Goal: Task Accomplishment & Management: Complete application form

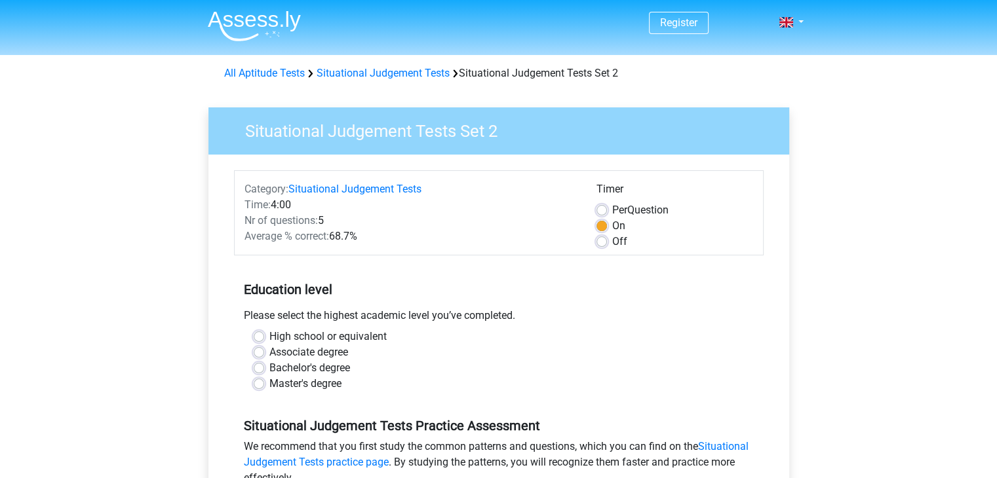
click at [345, 338] on label "High school or equivalent" at bounding box center [327, 337] width 117 height 16
click at [264, 338] on input "High school or equivalent" at bounding box center [259, 335] width 10 height 13
radio input "true"
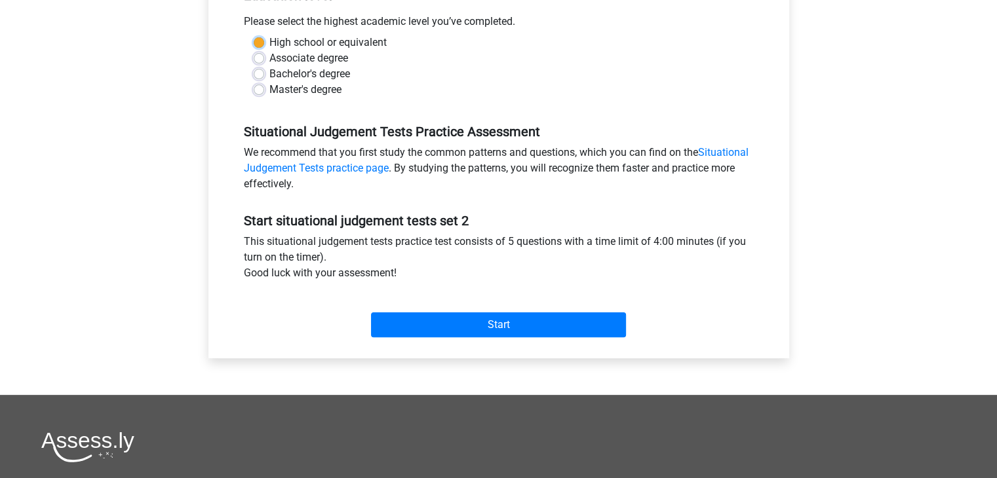
scroll to position [307, 0]
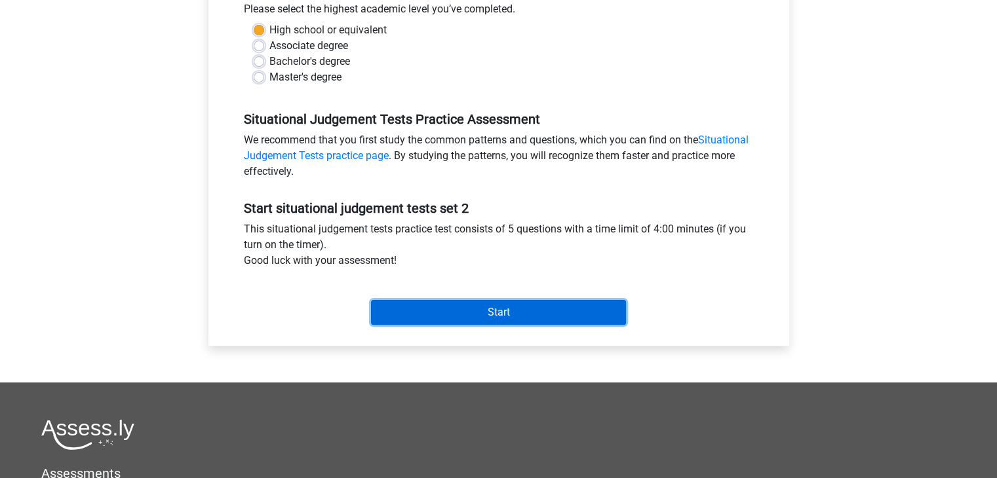
click at [582, 310] on input "Start" at bounding box center [498, 312] width 255 height 25
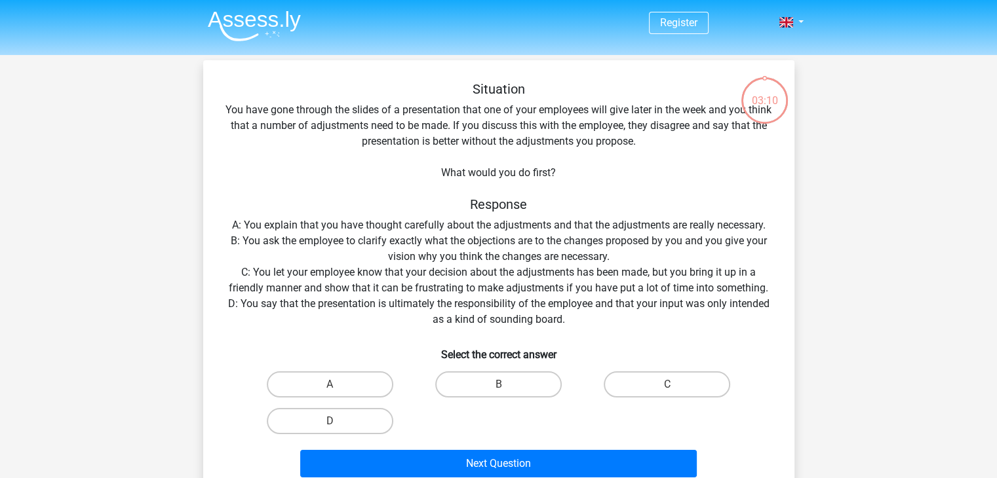
click at [501, 388] on input "B" at bounding box center [502, 389] width 9 height 9
radio input "true"
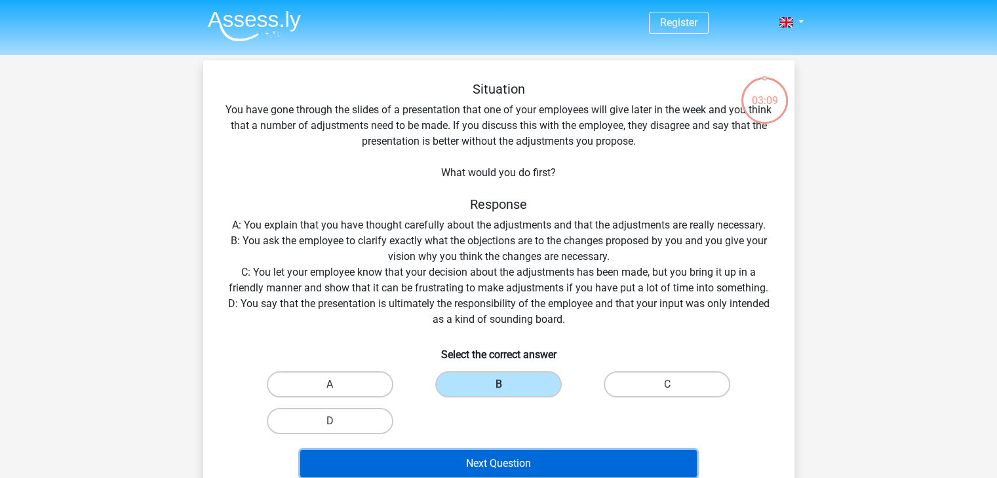
click at [509, 471] on button "Next Question" at bounding box center [498, 464] width 397 height 28
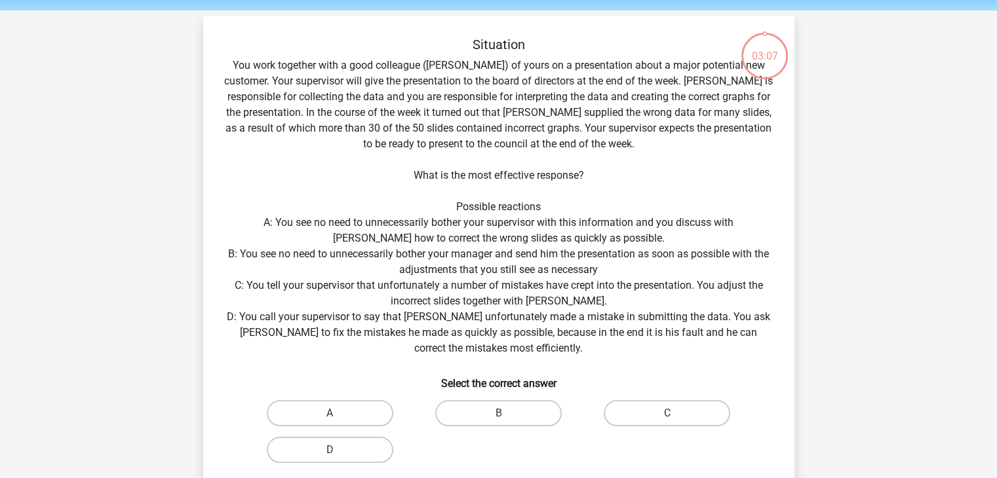
scroll to position [60, 0]
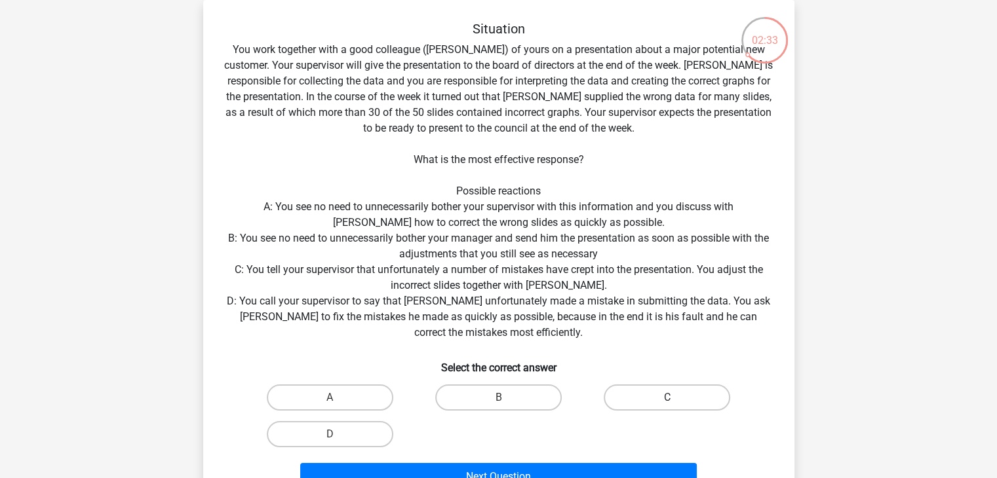
click at [643, 406] on label "C" at bounding box center [667, 398] width 127 height 26
click at [667, 406] on input "C" at bounding box center [671, 402] width 9 height 9
radio input "true"
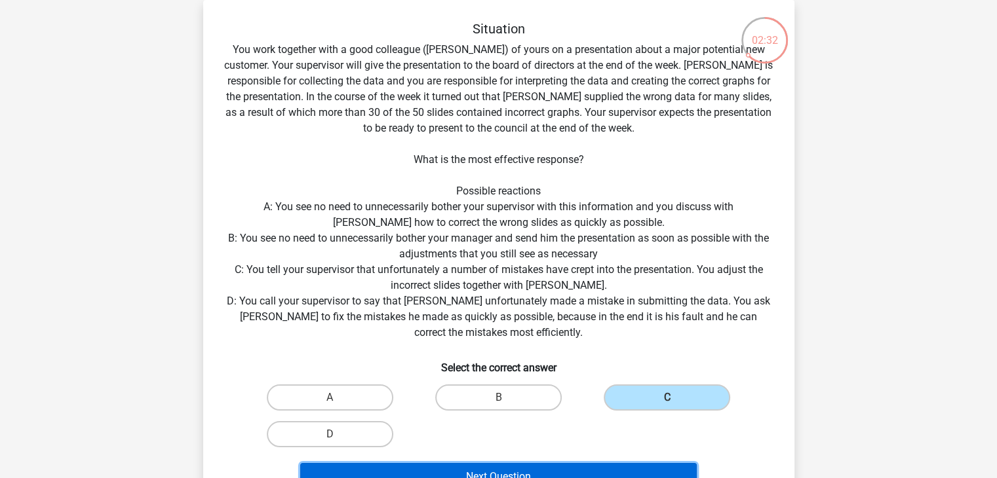
click at [575, 470] on button "Next Question" at bounding box center [498, 477] width 397 height 28
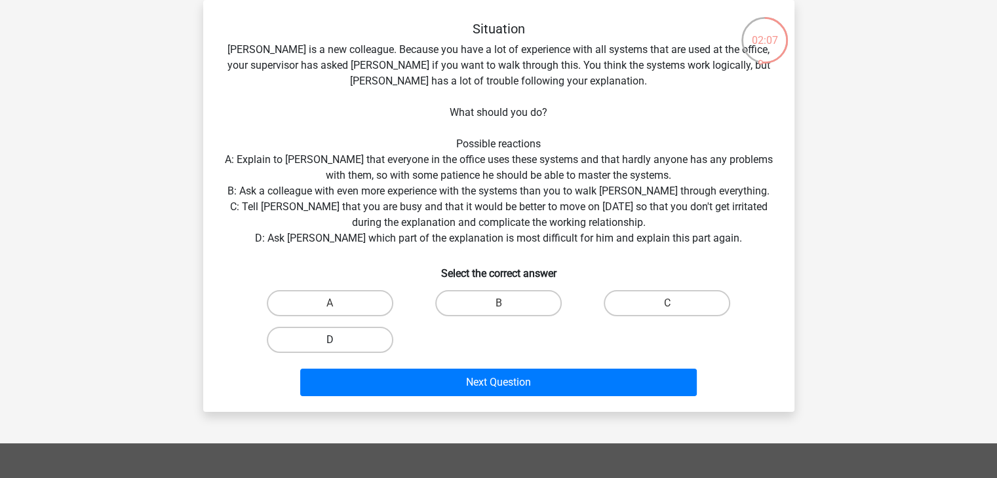
click at [361, 347] on label "D" at bounding box center [330, 340] width 127 height 26
click at [338, 347] on input "D" at bounding box center [334, 344] width 9 height 9
radio input "true"
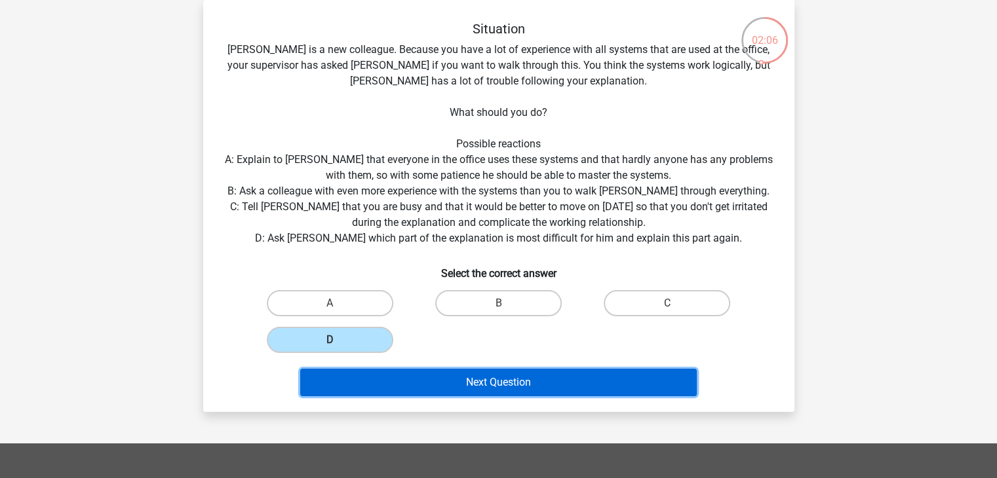
click at [417, 389] on button "Next Question" at bounding box center [498, 383] width 397 height 28
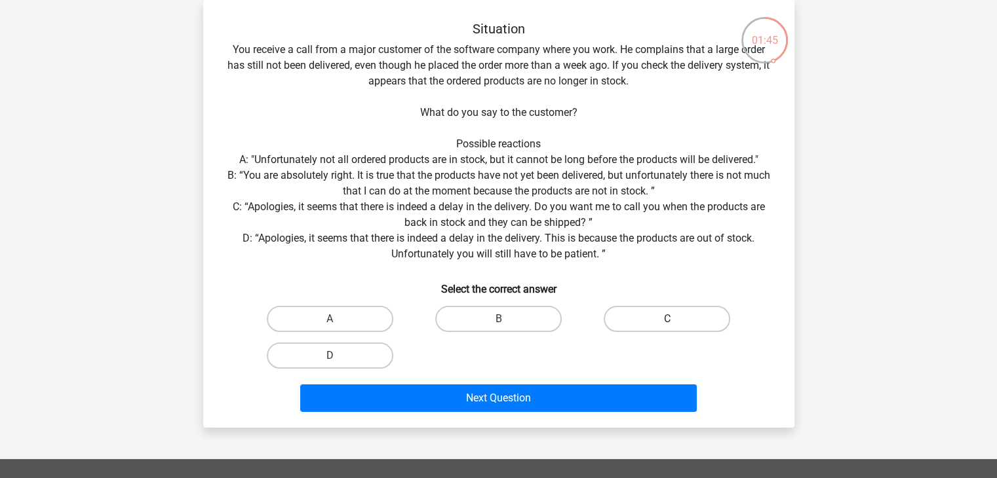
click at [656, 320] on label "C" at bounding box center [667, 319] width 127 height 26
click at [667, 320] on input "C" at bounding box center [671, 323] width 9 height 9
radio input "true"
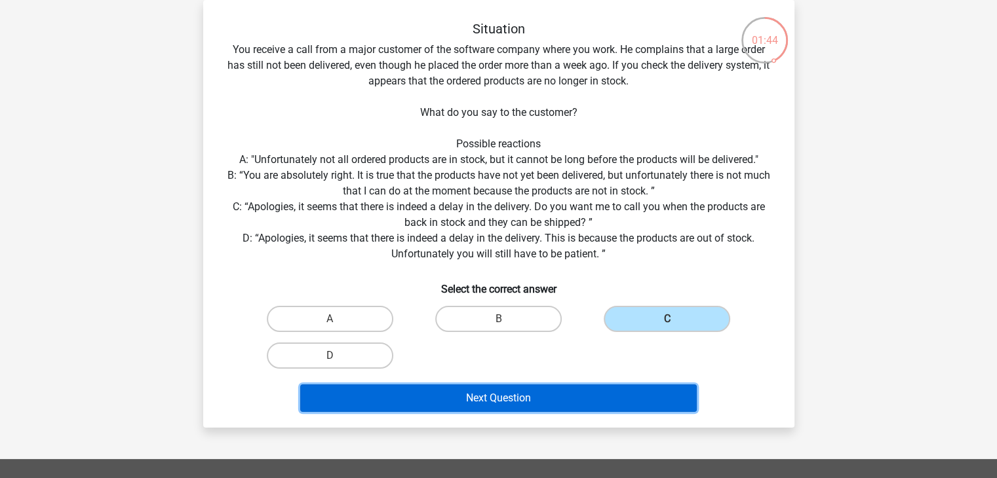
click at [567, 397] on button "Next Question" at bounding box center [498, 399] width 397 height 28
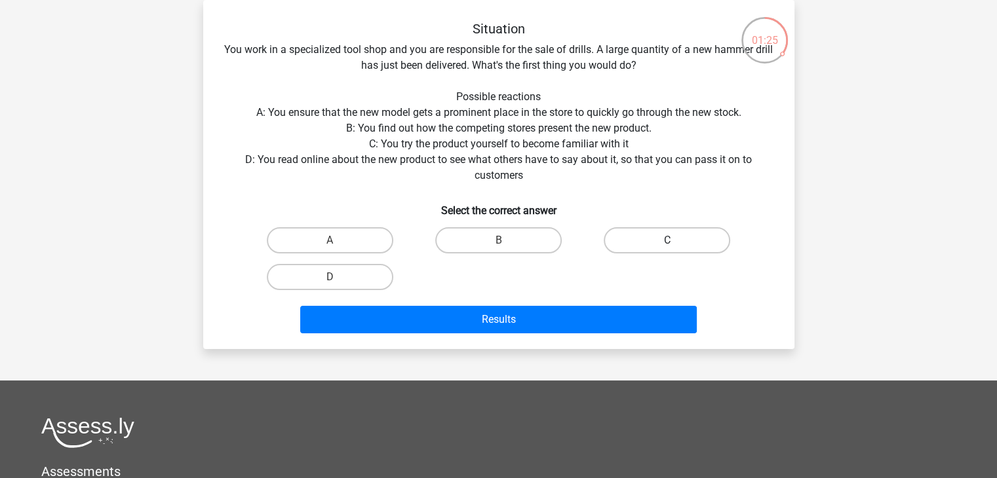
click at [644, 234] on label "C" at bounding box center [667, 240] width 127 height 26
click at [667, 241] on input "C" at bounding box center [671, 245] width 9 height 9
radio input "true"
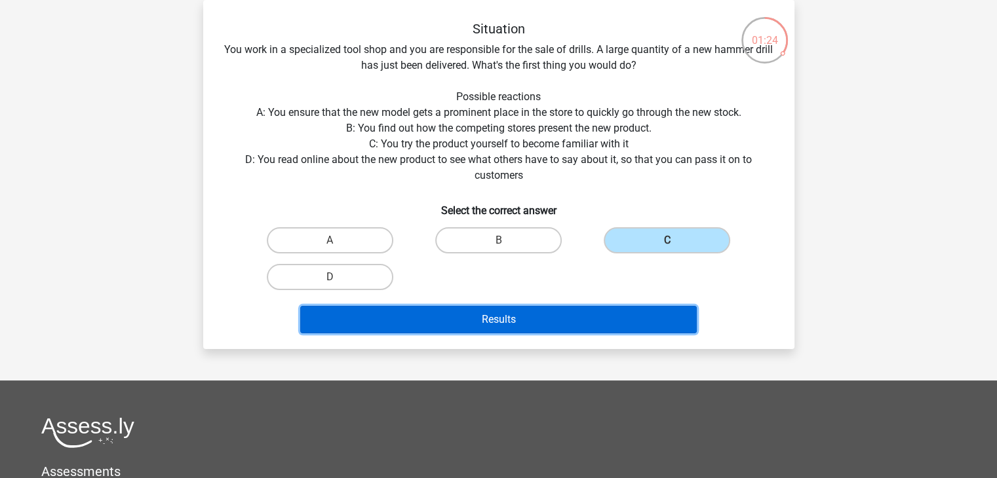
click at [553, 321] on button "Results" at bounding box center [498, 320] width 397 height 28
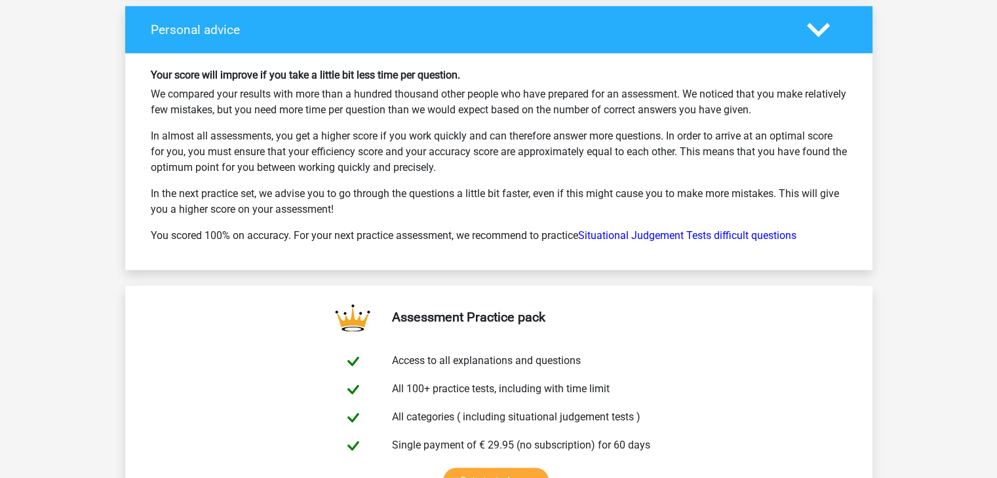
scroll to position [1720, 0]
